Goal: Task Accomplishment & Management: Manage account settings

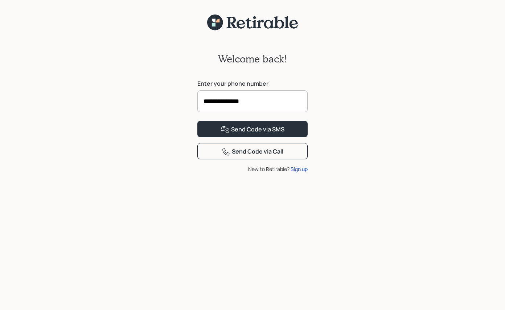
type input "**********"
click at [197, 121] on button "Send Code via SMS" at bounding box center [252, 129] width 110 height 16
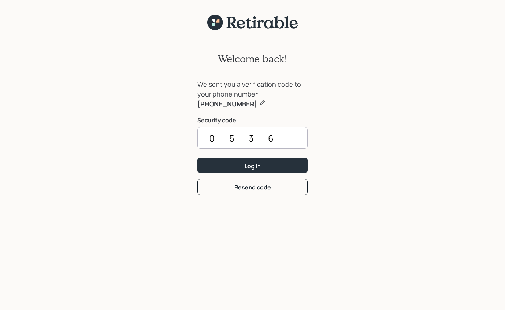
type input "0536"
click at [197, 157] on button "Log In" at bounding box center [252, 165] width 110 height 16
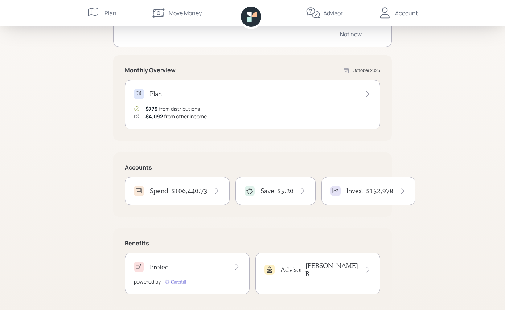
scroll to position [106, 0]
click at [266, 191] on h4 "Save" at bounding box center [267, 190] width 14 height 8
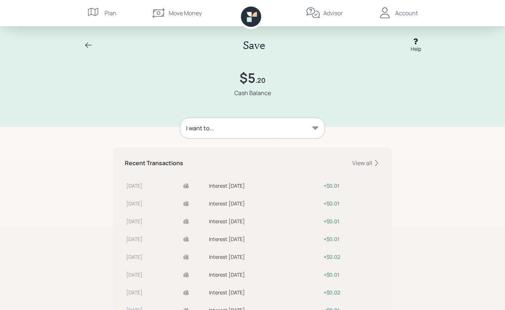
click at [316, 129] on icon at bounding box center [315, 127] width 6 height 3
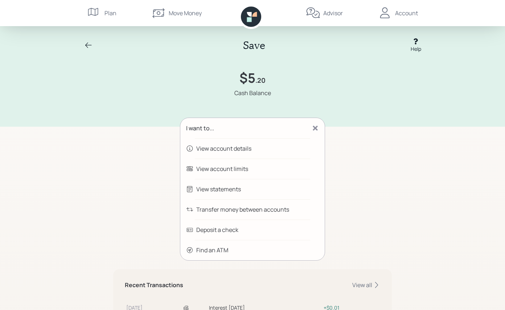
click at [358, 163] on div "I want to... View account details View account limits View statements Transfer …" at bounding box center [252, 302] width 279 height 369
click at [317, 129] on icon at bounding box center [315, 127] width 7 height 7
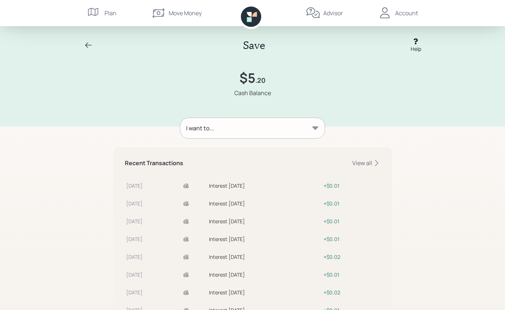
click at [86, 44] on icon at bounding box center [88, 44] width 7 height 5
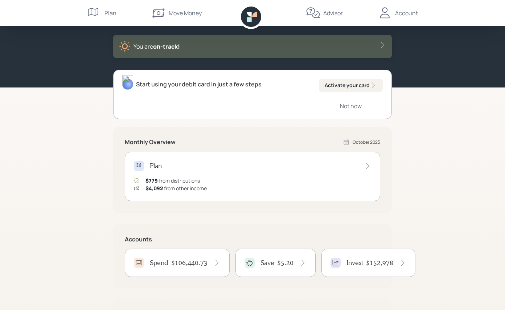
scroll to position [57, 0]
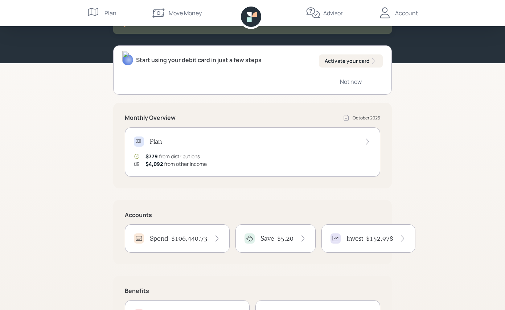
click at [196, 239] on h4 "$106,440.73" at bounding box center [189, 238] width 36 height 8
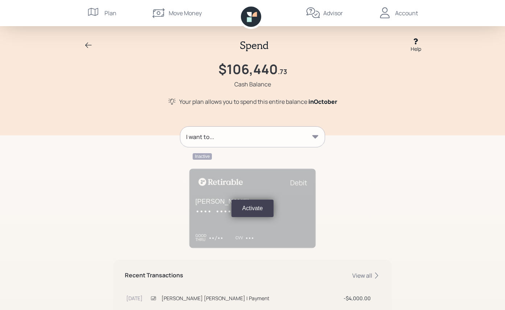
click at [315, 136] on icon at bounding box center [315, 136] width 6 height 3
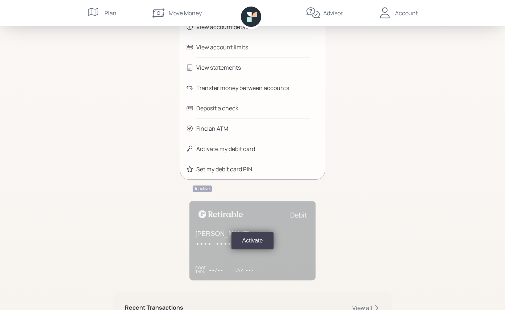
scroll to position [155, 0]
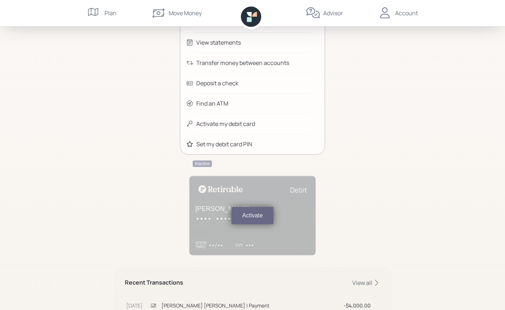
click at [253, 217] on button "Activate" at bounding box center [252, 215] width 42 height 17
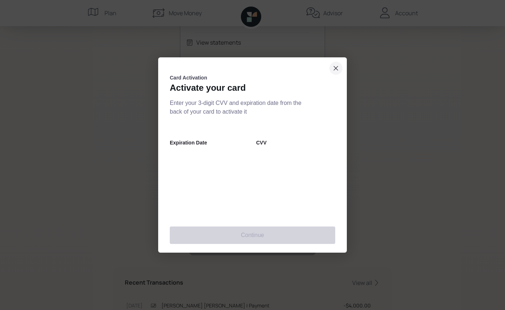
click at [336, 68] on icon "close dialog" at bounding box center [336, 68] width 4 height 4
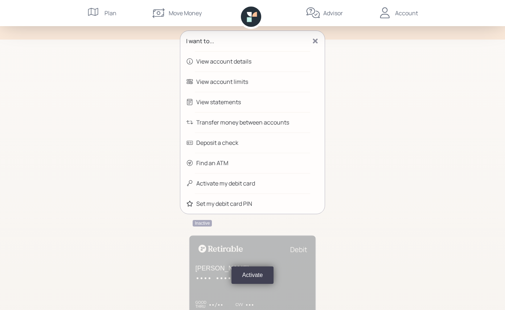
scroll to position [97, 0]
click at [315, 39] on icon at bounding box center [315, 40] width 5 height 5
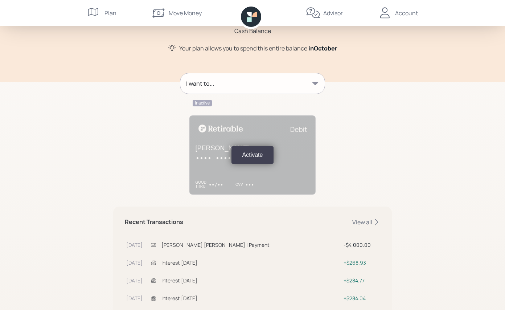
scroll to position [0, 0]
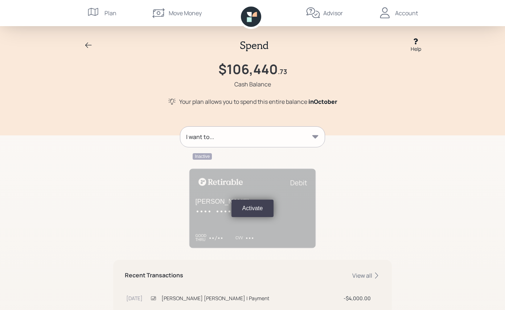
click at [87, 44] on icon at bounding box center [88, 45] width 9 height 9
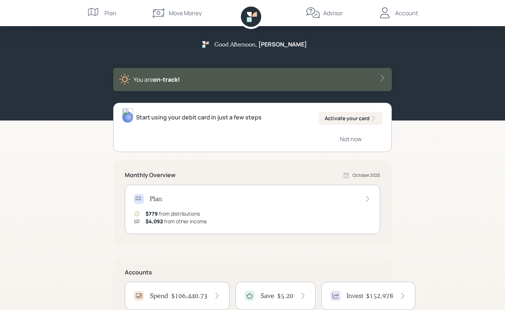
click at [400, 13] on div "Account" at bounding box center [406, 13] width 23 height 9
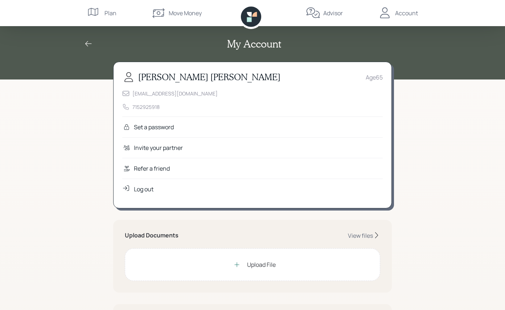
click at [349, 190] on div "Log out" at bounding box center [252, 188] width 260 height 21
